Goal: Find specific page/section: Find specific page/section

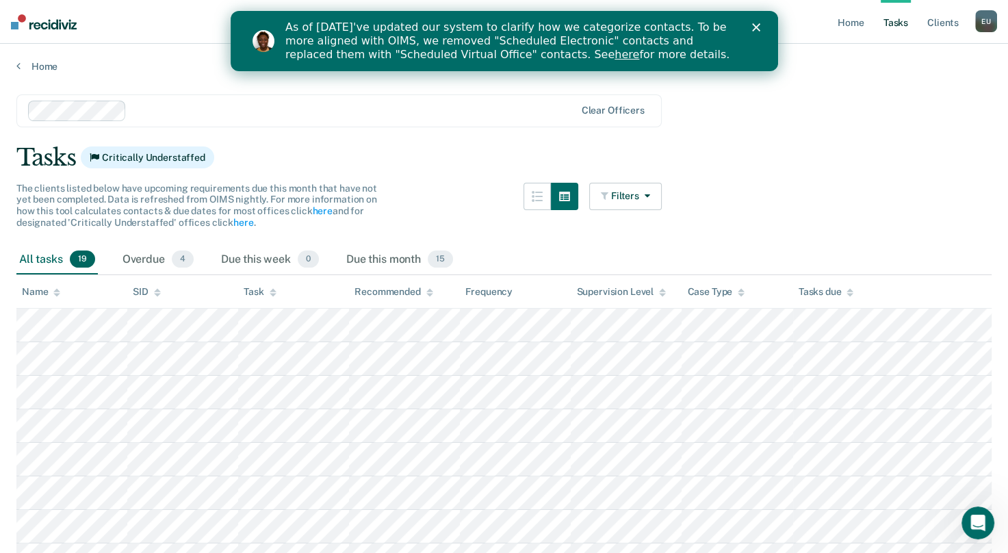
click at [759, 27] on div "Close" at bounding box center [758, 27] width 14 height 8
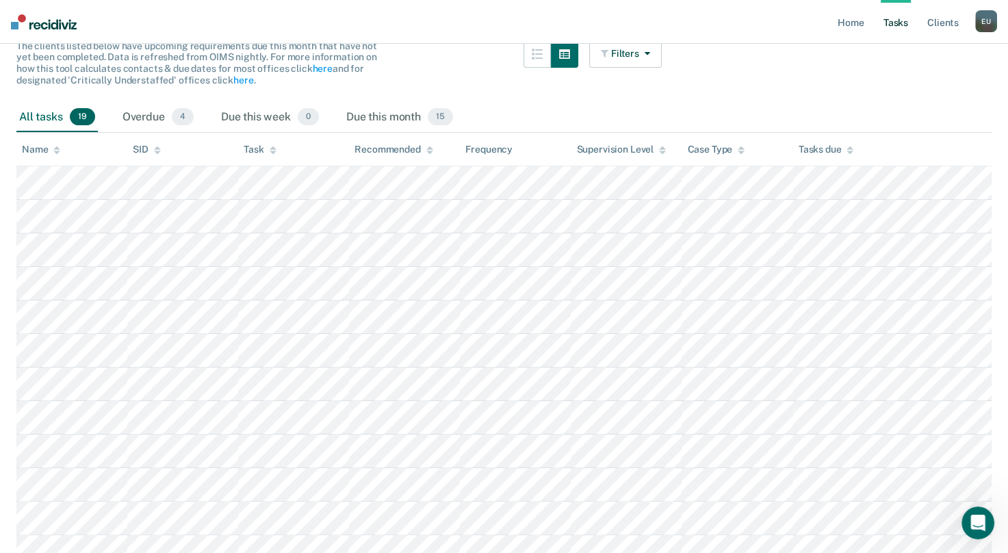
scroll to position [99, 0]
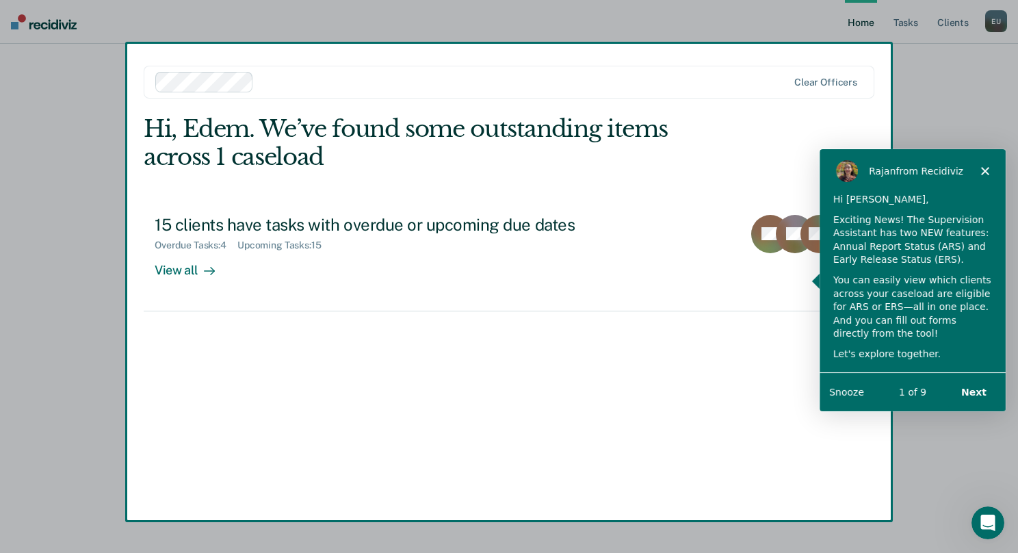
click at [985, 168] on icon "Close" at bounding box center [984, 170] width 8 height 8
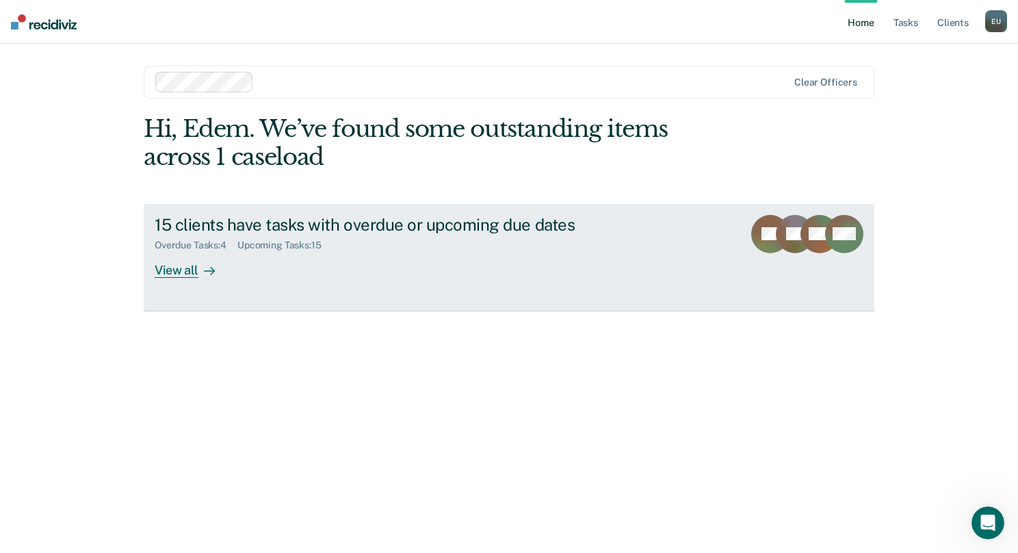
click at [165, 265] on div "View all" at bounding box center [193, 264] width 77 height 27
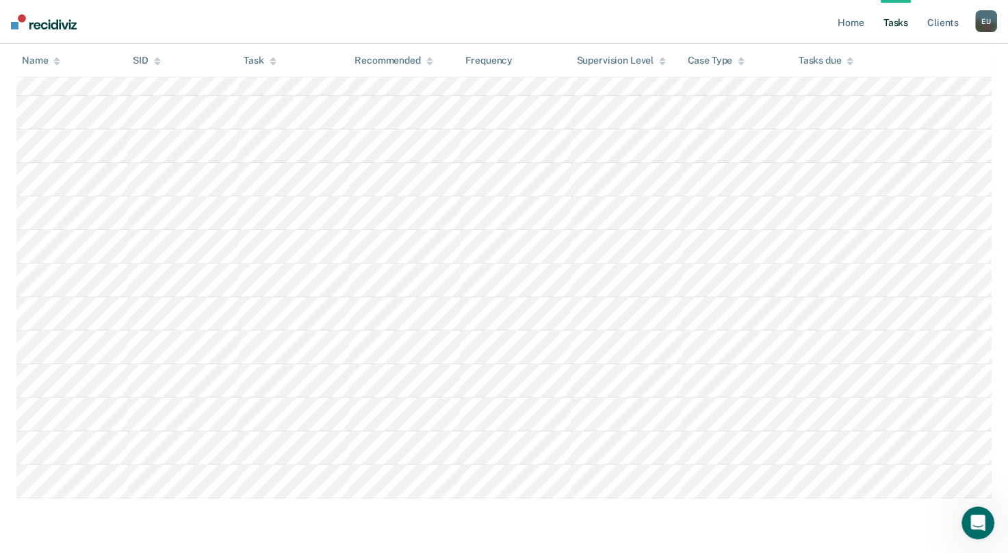
scroll to position [441, 0]
